Goal: Navigation & Orientation: Find specific page/section

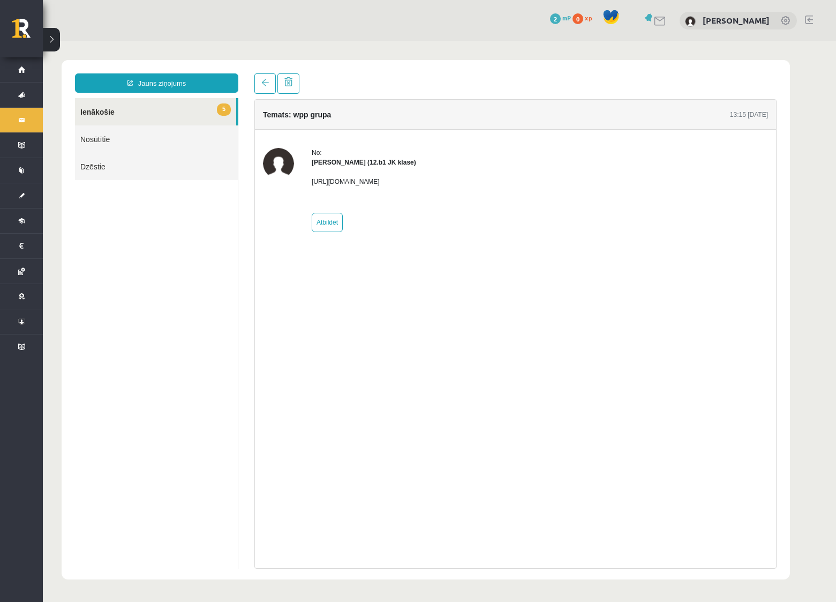
click at [754, 355] on div "Temats: wpp grupa 13:15 [DATE] No: [PERSON_NAME] (12.b1 JK klase) [URL][DOMAIN_…" at bounding box center [515, 333] width 522 height 469
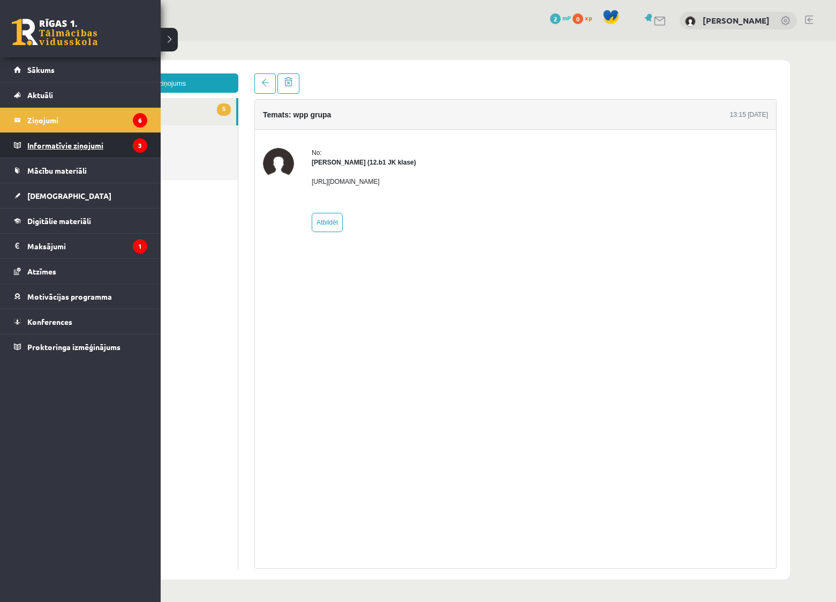
click at [50, 148] on legend "Informatīvie ziņojumi 3" at bounding box center [87, 145] width 120 height 25
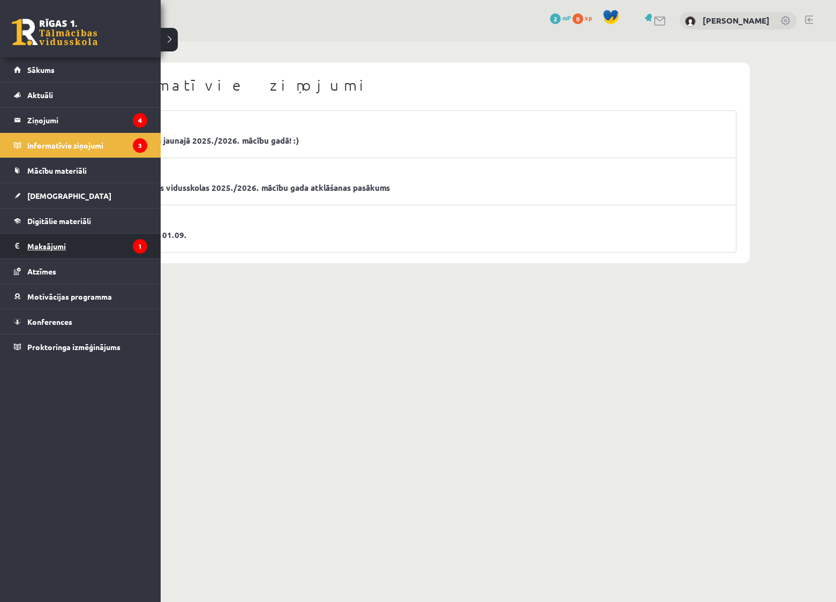
click at [56, 249] on legend "Maksājumi 1" at bounding box center [87, 246] width 120 height 25
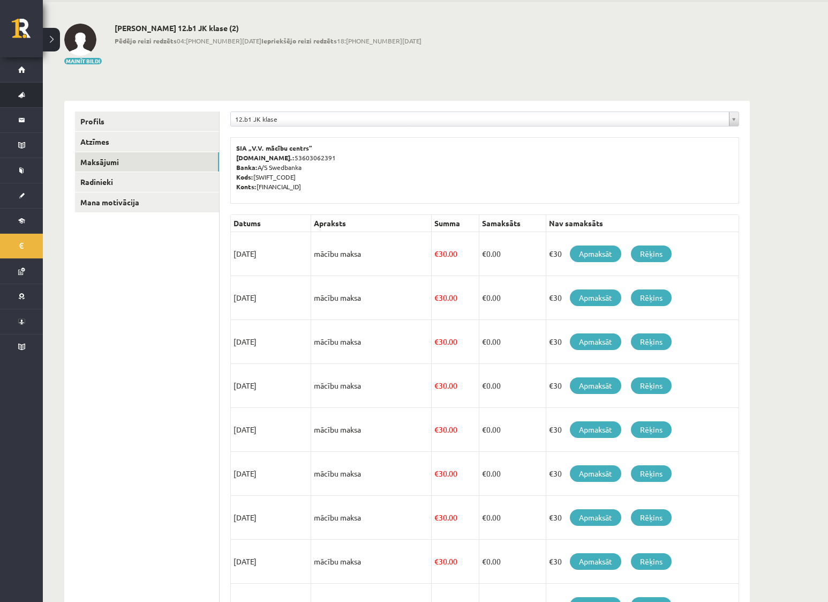
scroll to position [24, 0]
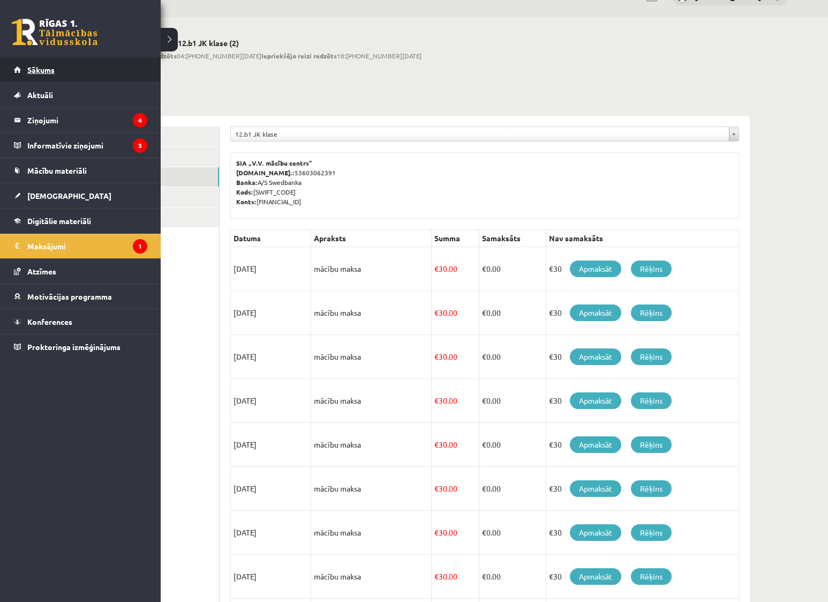
click at [53, 70] on span "Sākums" at bounding box center [40, 70] width 27 height 10
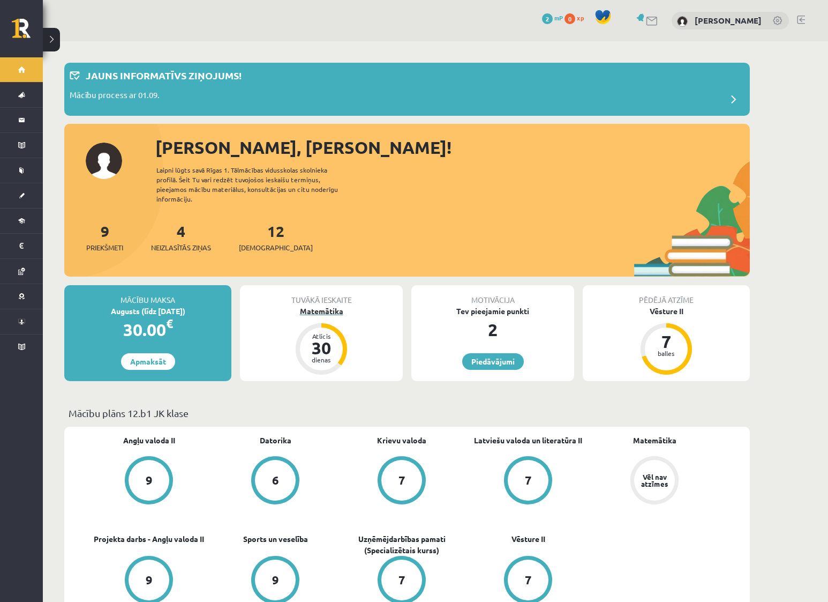
click at [326, 306] on div "Matemātika" at bounding box center [321, 310] width 163 height 11
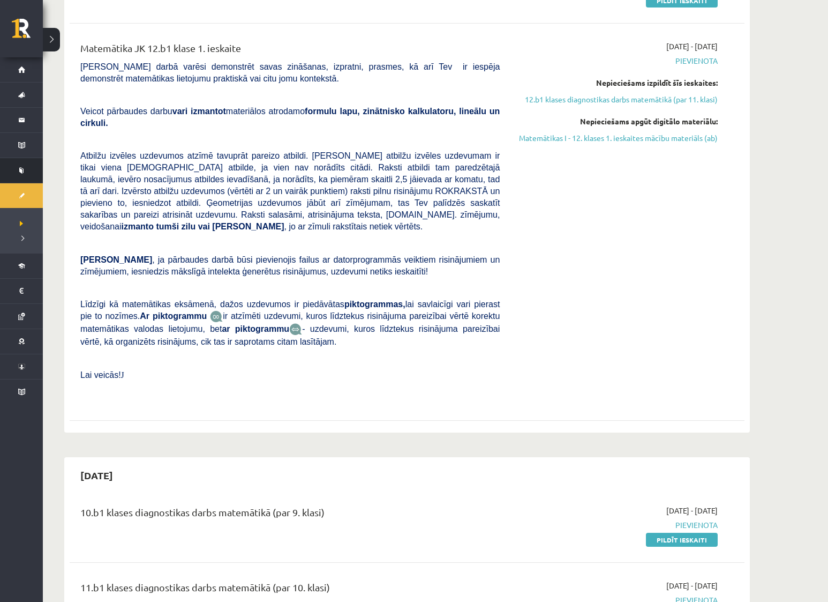
scroll to position [107, 0]
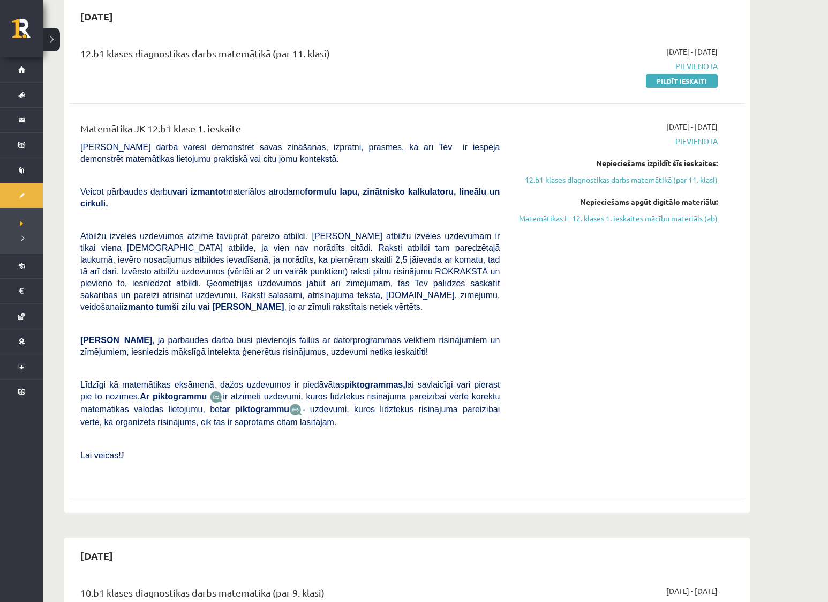
click at [731, 385] on div "Matemātika JK 12.b1 klase 1. ieskaite Pārbaudes darbā varēsi demonstrēt savas z…" at bounding box center [407, 302] width 654 height 362
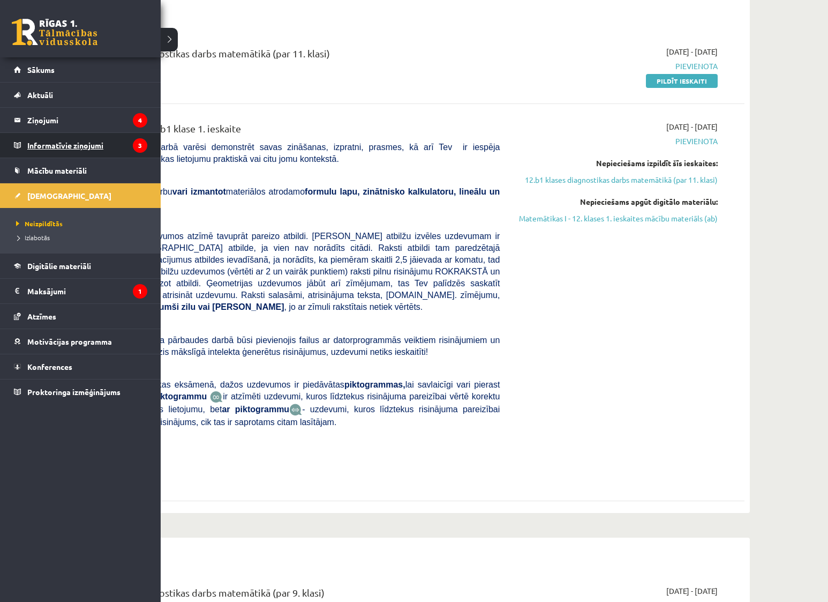
click at [61, 151] on legend "Informatīvie ziņojumi 3" at bounding box center [87, 145] width 120 height 25
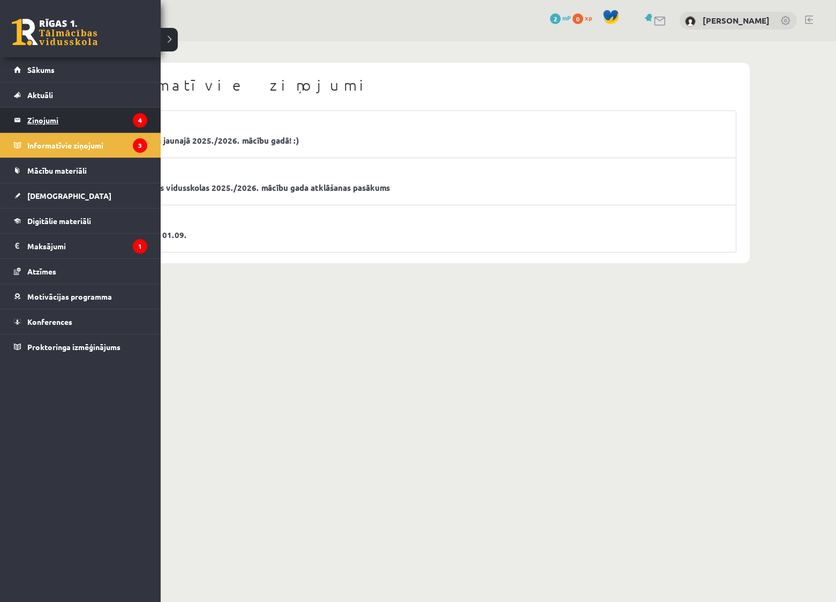
click at [43, 131] on legend "Ziņojumi 4" at bounding box center [87, 120] width 120 height 25
